Goal: Check status

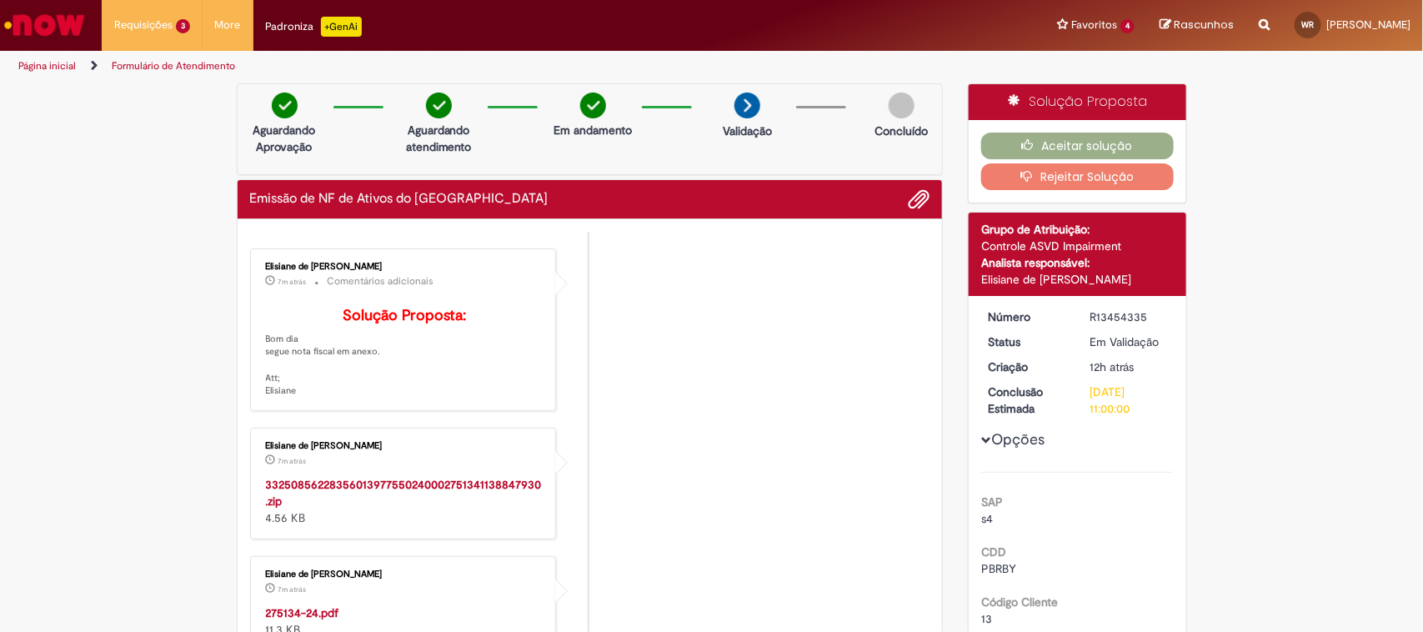
click at [380, 503] on strong "33250856228356013977550240002751341138847930.zip" at bounding box center [404, 493] width 276 height 32
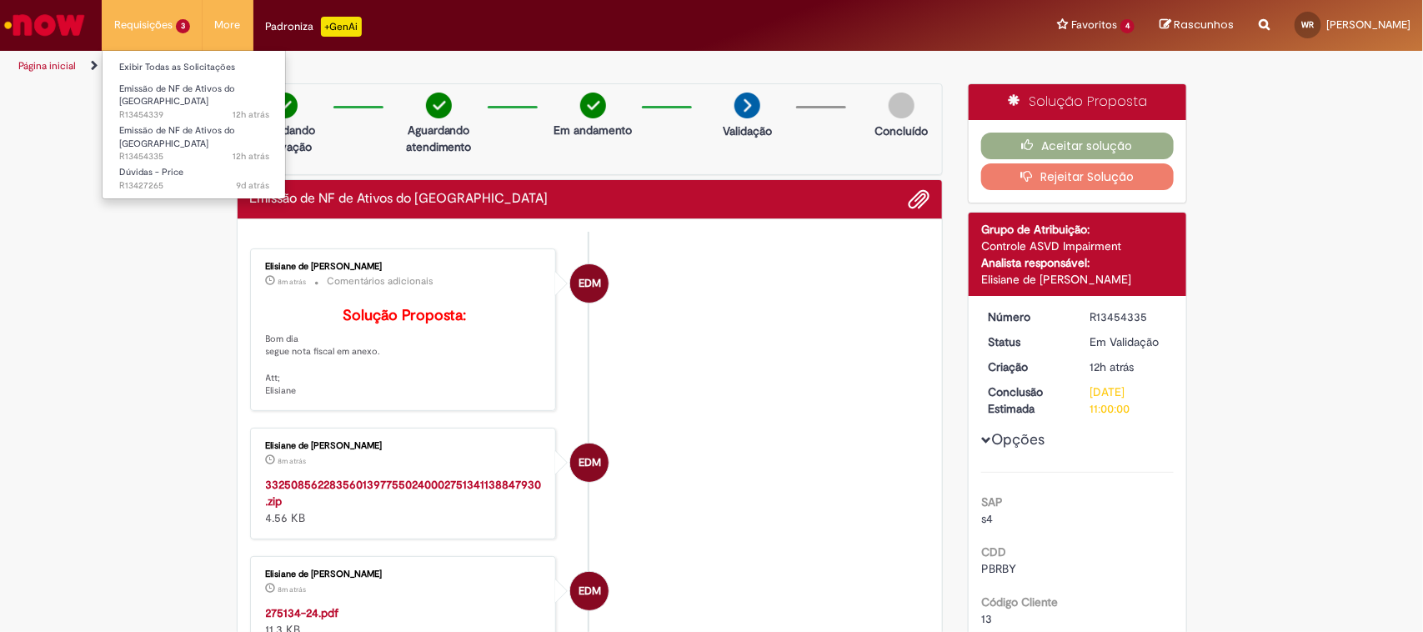
click at [138, 25] on li "Requisições 3 Exibir Todas as Solicitações Emissão de NF de Ativos do ASVD 12h …" at bounding box center [152, 25] width 101 height 50
click at [182, 85] on span "Emissão de NF de Ativos do [GEOGRAPHIC_DATA]" at bounding box center [177, 96] width 116 height 26
click at [254, 108] on span "12h atrás" at bounding box center [251, 114] width 37 height 13
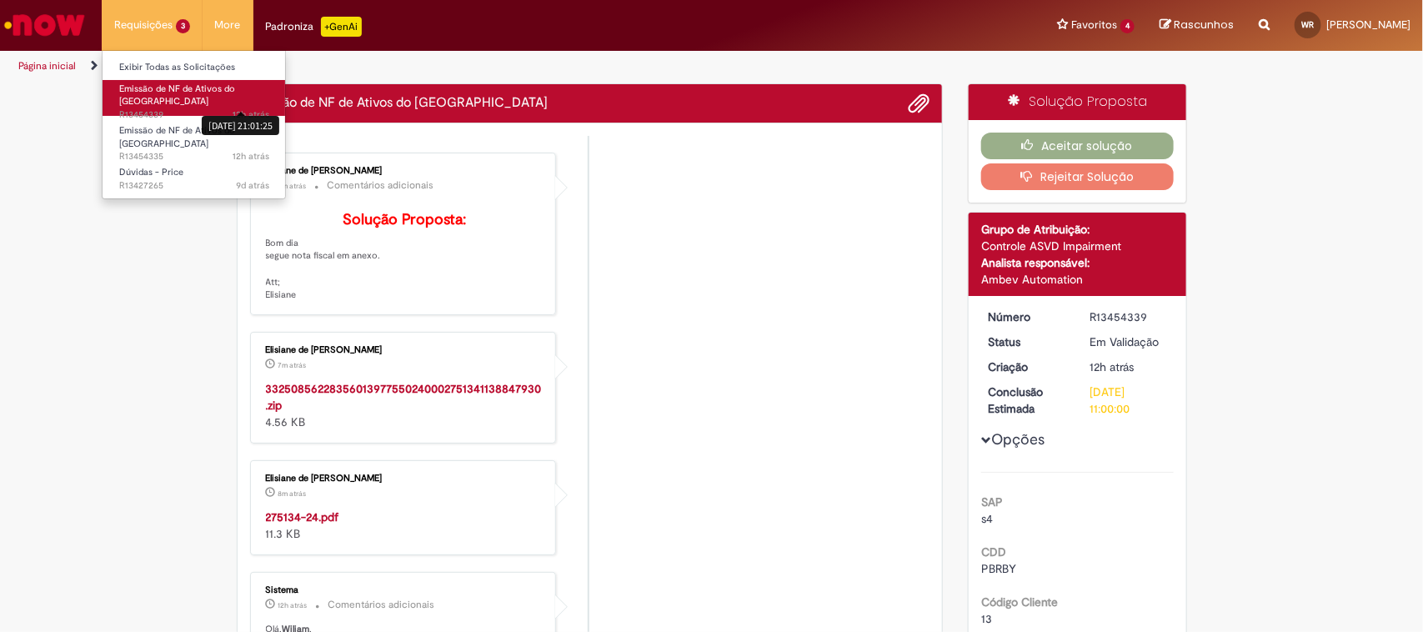
click at [193, 88] on span "Emissão de NF de Ativos do [GEOGRAPHIC_DATA]" at bounding box center [177, 96] width 116 height 26
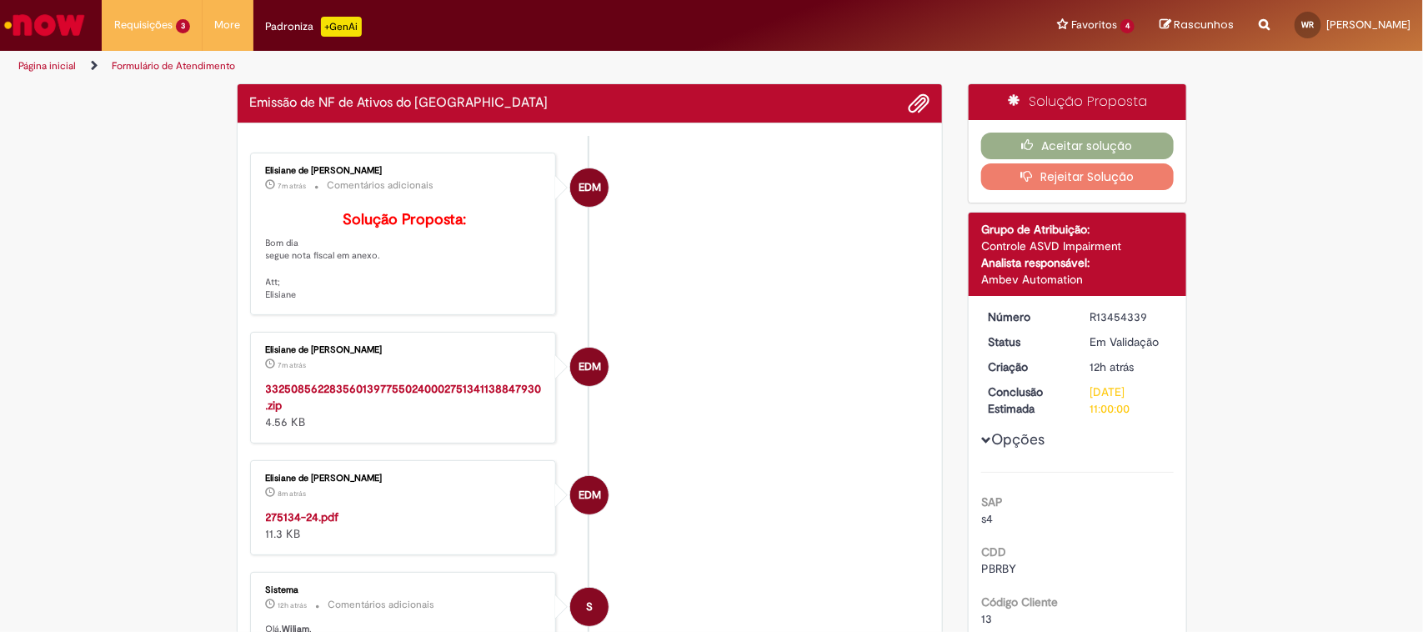
click at [779, 232] on li "EDM Elisiane de [PERSON_NAME] 7m atrás 7 minutos atrás Comentários adicionais S…" at bounding box center [590, 234] width 680 height 163
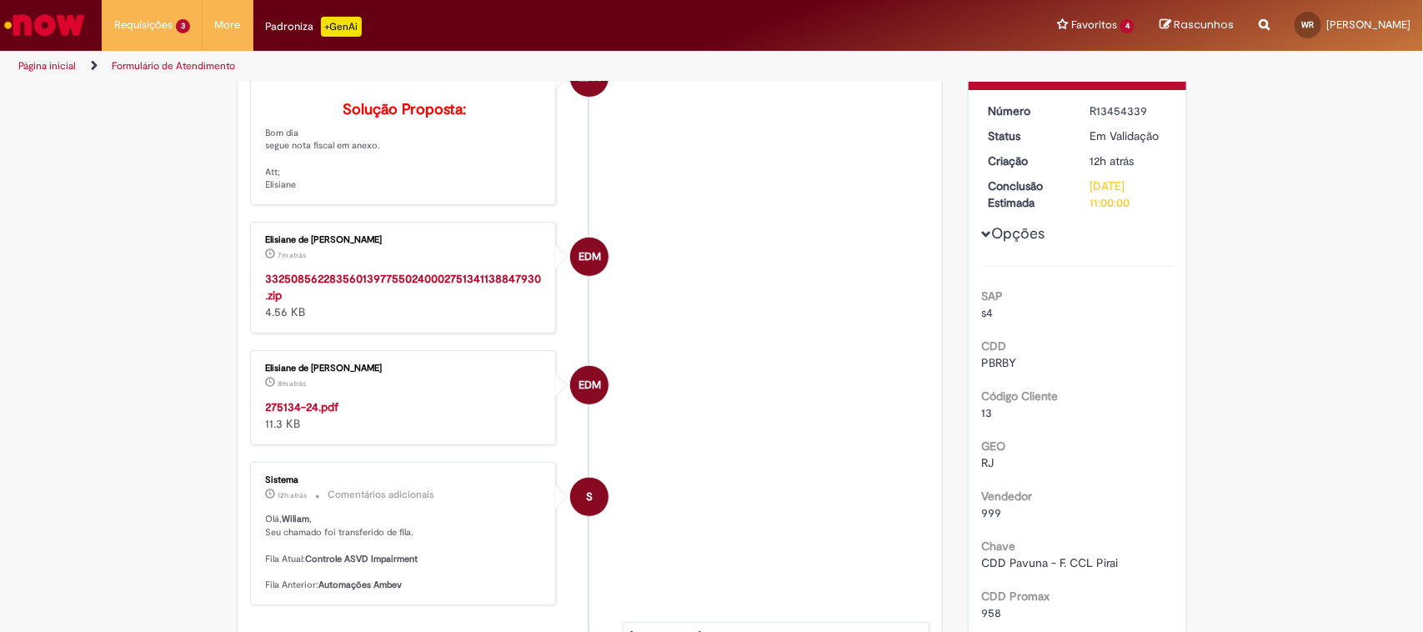
scroll to position [208, 0]
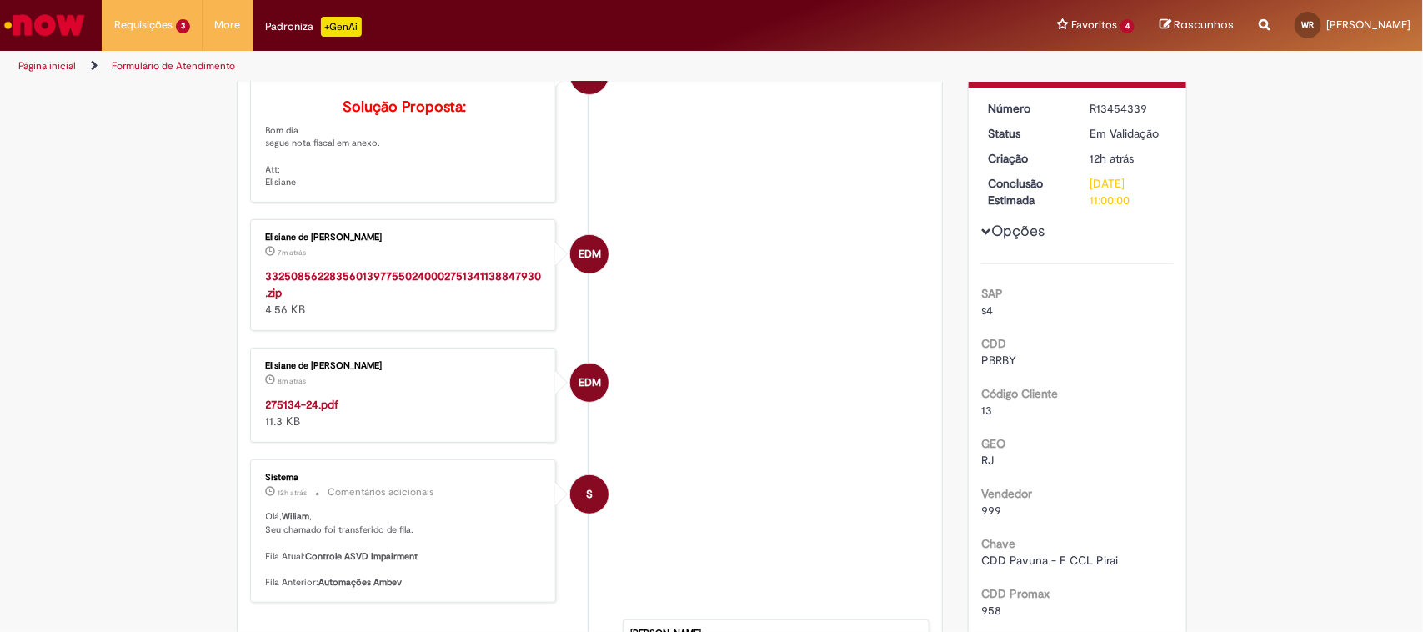
click at [378, 300] on strong "33250856228356013977550240002751341138847930.zip" at bounding box center [404, 284] width 276 height 32
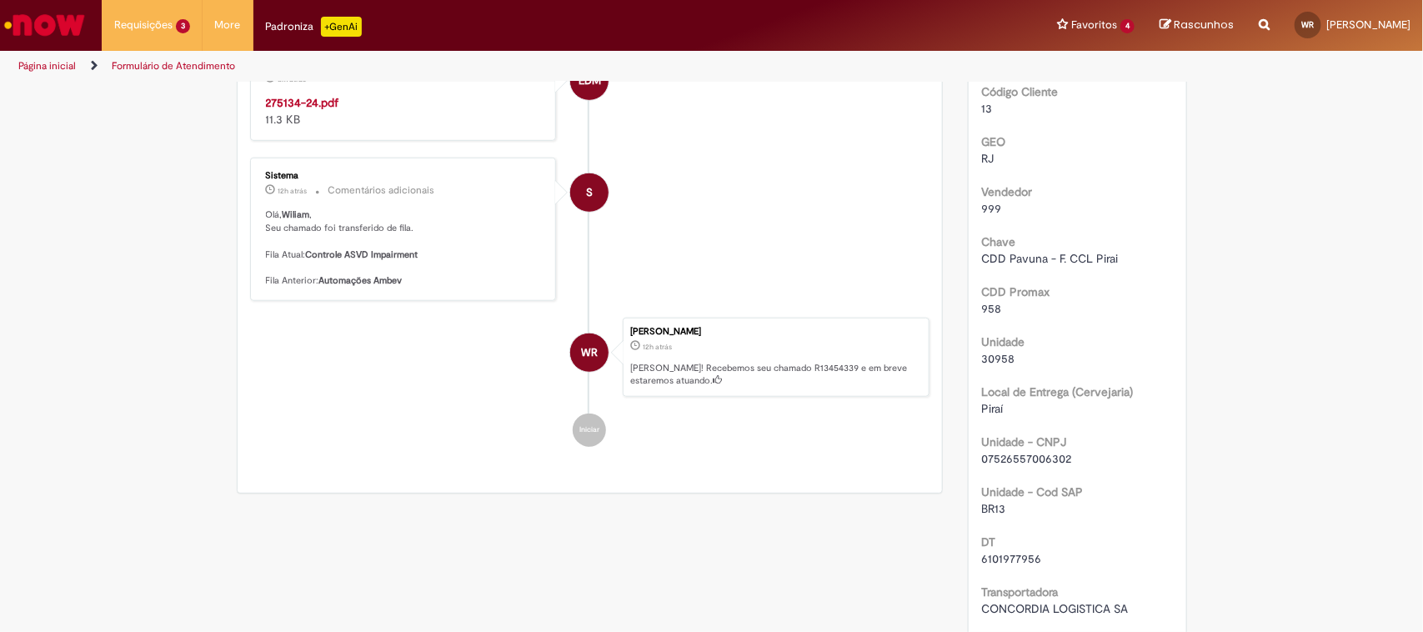
scroll to position [521, 0]
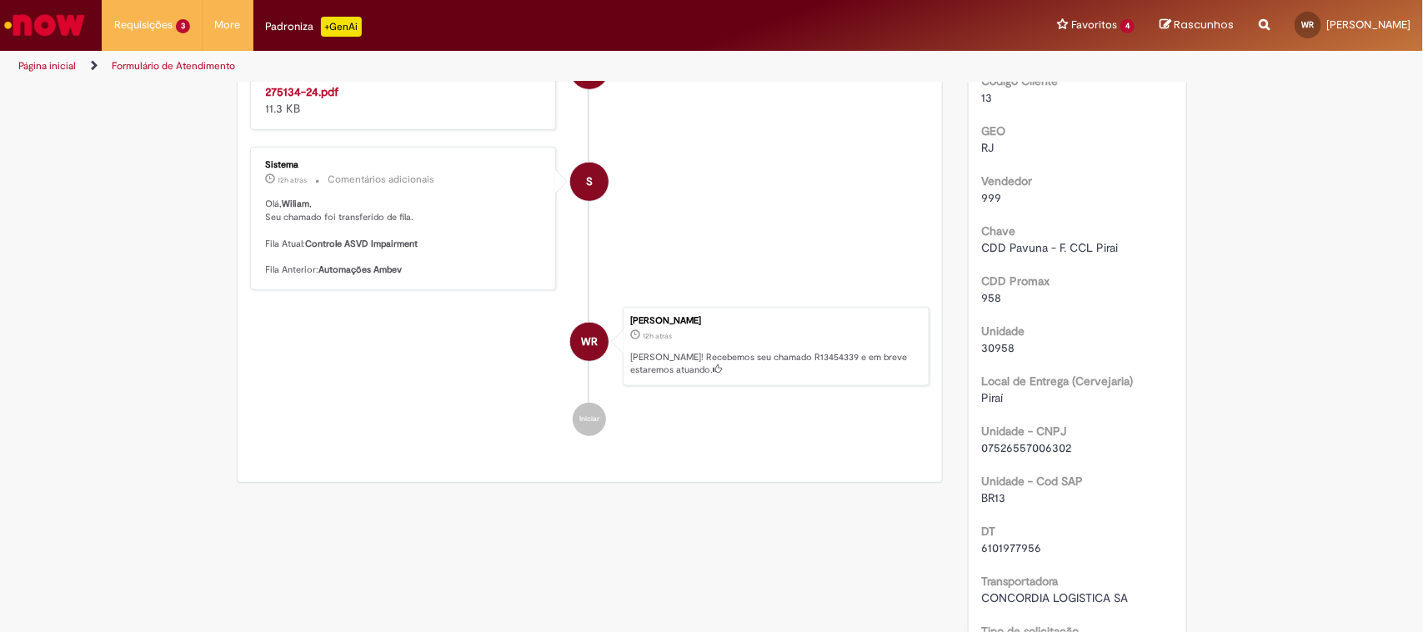
click at [303, 99] on strong "275134-24.pdf" at bounding box center [302, 91] width 73 height 15
click at [268, 436] on li "Iniciar" at bounding box center [590, 419] width 680 height 33
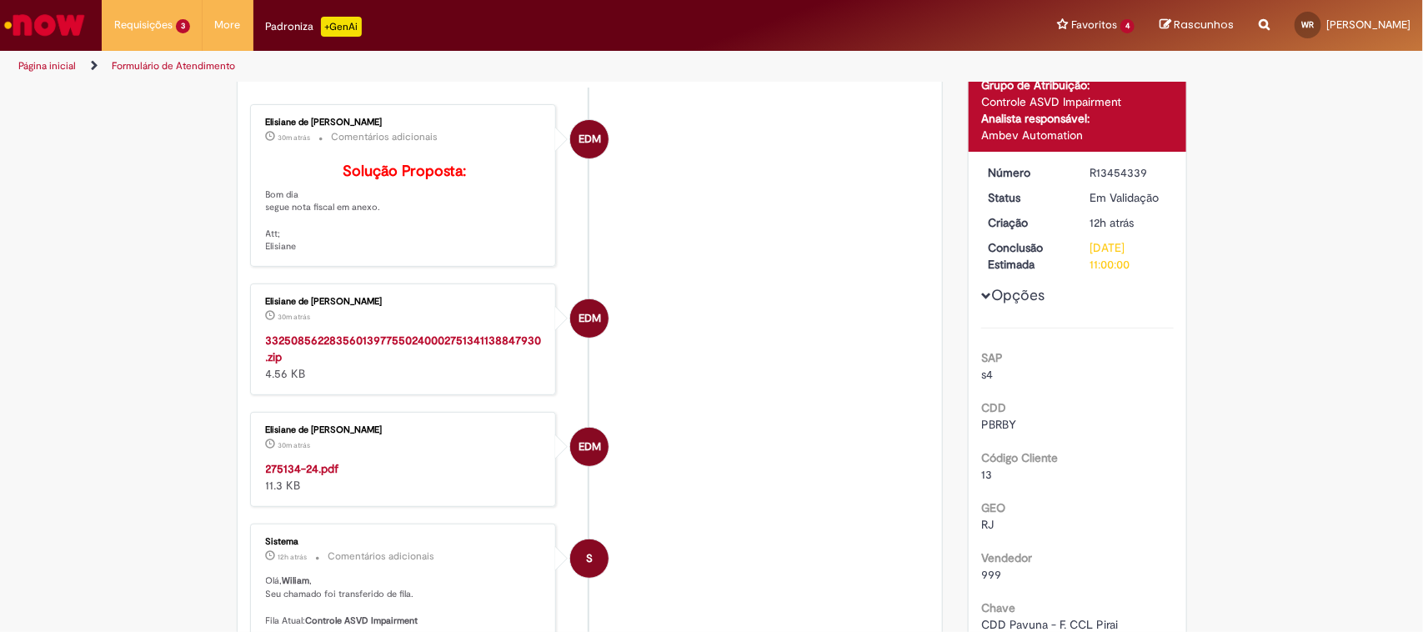
scroll to position [0, 0]
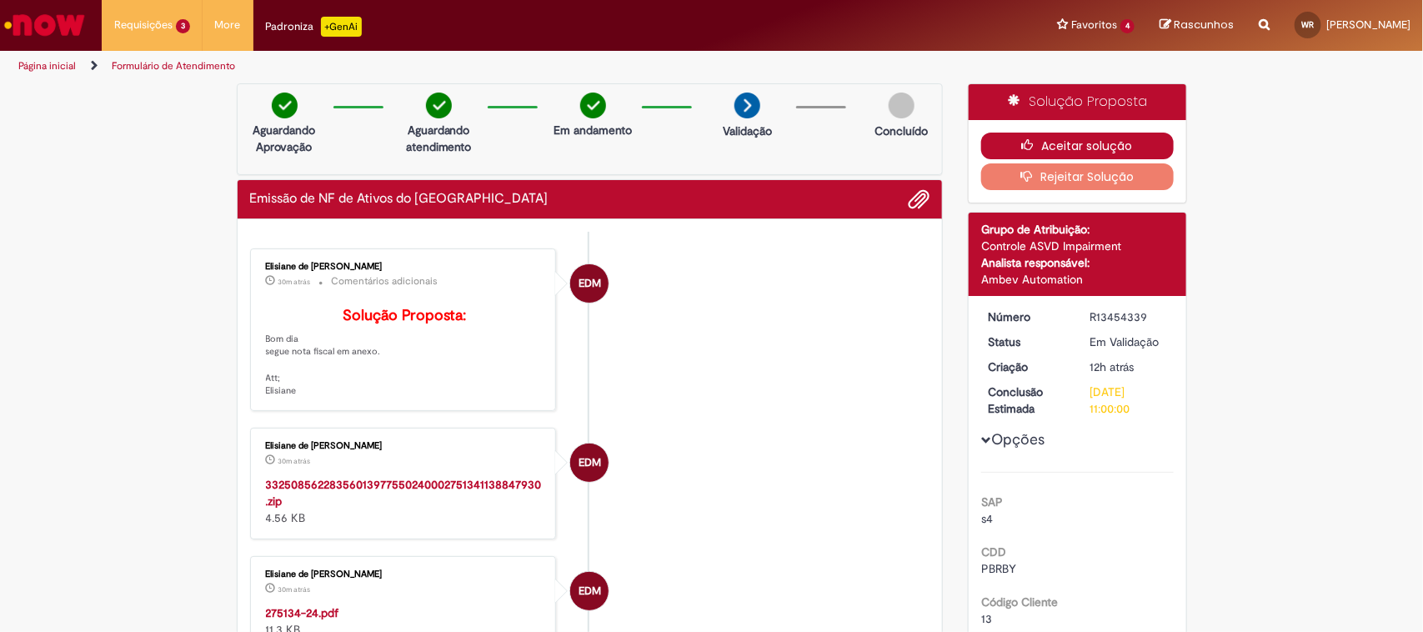
click at [1047, 143] on button "Aceitar solução" at bounding box center [1077, 146] width 193 height 27
click at [1006, 148] on button "Aceitar solução" at bounding box center [1077, 146] width 193 height 27
click at [1070, 153] on button "Aceitar solução" at bounding box center [1077, 146] width 193 height 27
